Goal: Check status: Check status

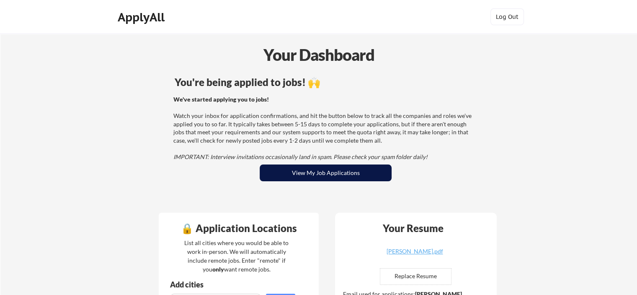
click at [303, 173] on button "View My Job Applications" at bounding box center [326, 172] width 132 height 17
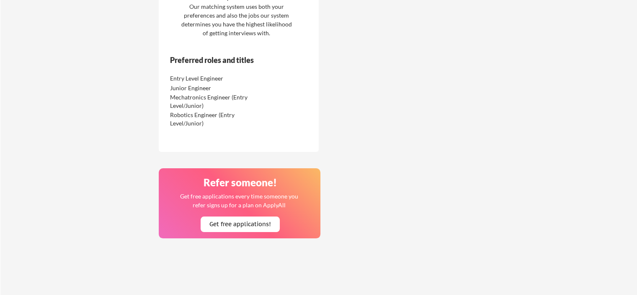
scroll to position [1047, 0]
